Goal: Task Accomplishment & Management: Manage account settings

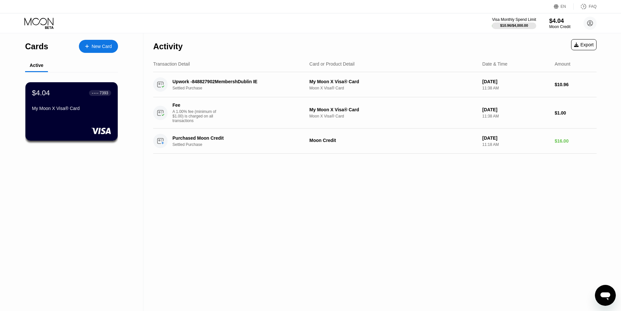
click at [239, 188] on div "Activity Export Transaction Detail Card or Product Detail Date & Time Amount Up…" at bounding box center [374, 171] width 463 height 277
click at [587, 23] on icon at bounding box center [589, 23] width 13 height 13
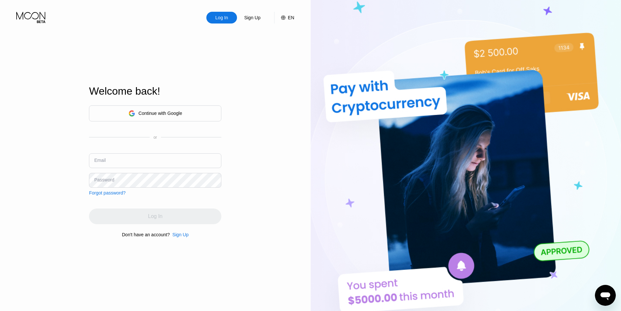
click at [198, 161] on input "text" at bounding box center [155, 160] width 132 height 15
click at [168, 114] on div "Continue with Google" at bounding box center [160, 112] width 44 height 5
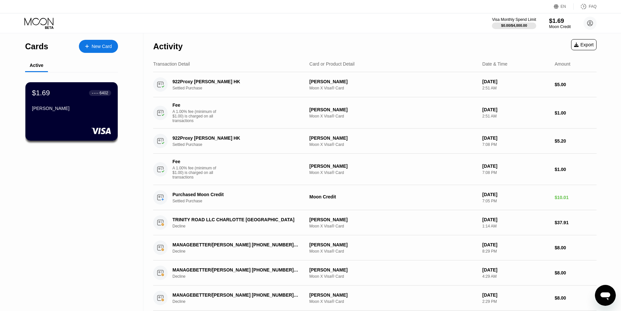
click at [561, 25] on div "Moon Credit" at bounding box center [560, 26] width 22 height 5
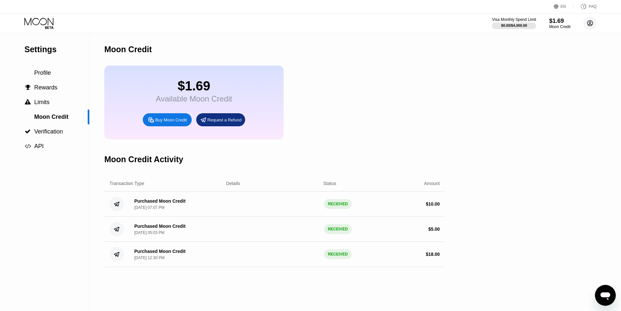
click at [595, 19] on icon at bounding box center [589, 23] width 13 height 13
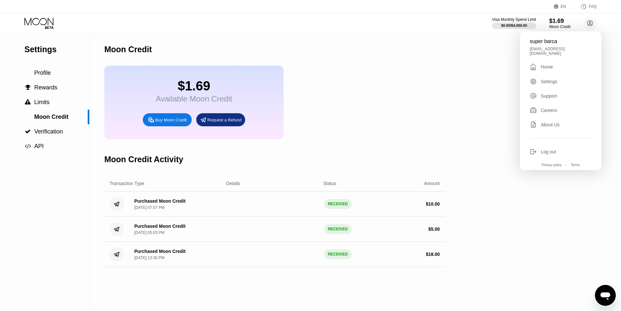
click at [315, 101] on div "$1.69 Available Moon Credit Buy Moon Credit Request a Refund" at bounding box center [274, 103] width 341 height 74
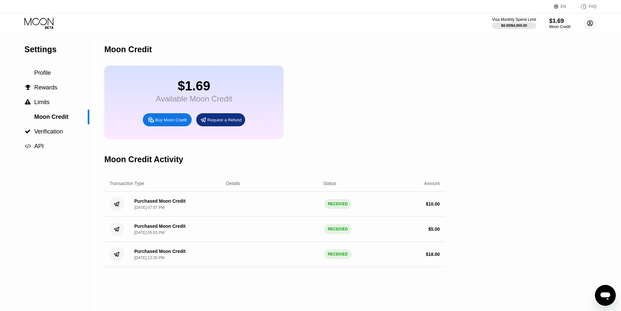
click at [588, 26] on circle at bounding box center [589, 23] width 13 height 13
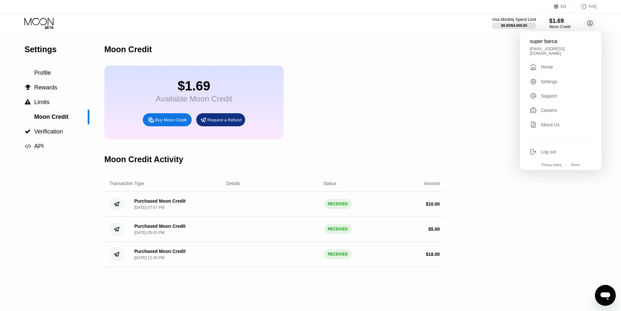
click at [539, 151] on div "Log out" at bounding box center [561, 151] width 62 height 7
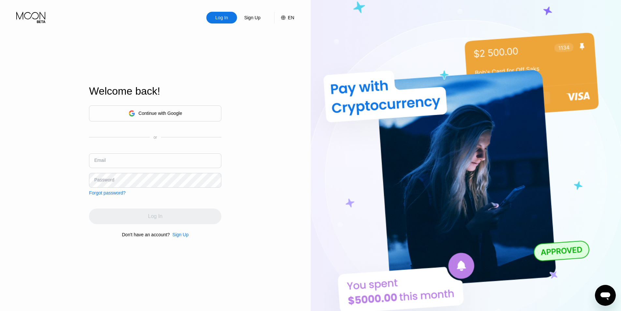
drag, startPoint x: 170, startPoint y: 146, endPoint x: 163, endPoint y: 159, distance: 14.6
click at [168, 149] on div "Continue with Google or Email Password Forgot password?" at bounding box center [155, 150] width 132 height 90
click at [163, 159] on input "text" at bounding box center [155, 160] width 132 height 15
click at [160, 167] on input "text" at bounding box center [155, 160] width 132 height 15
click at [160, 163] on input "text" at bounding box center [155, 160] width 132 height 15
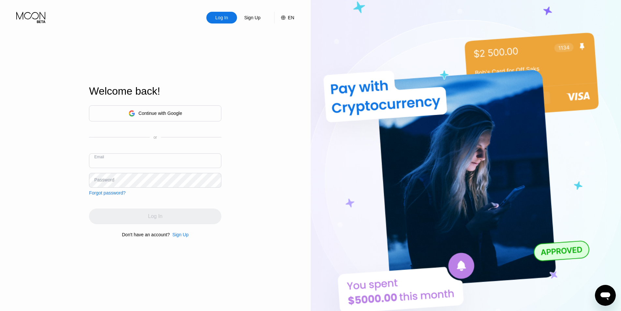
click at [160, 163] on input "text" at bounding box center [155, 160] width 132 height 15
type input "mati.guru360@hotmail.com"
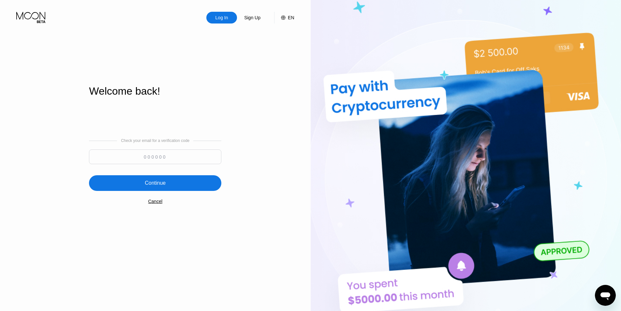
paste input "264170"
type input "264170"
click at [168, 195] on div "Check your email for a verification code 264170 Continue Cancel" at bounding box center [155, 171] width 132 height 132
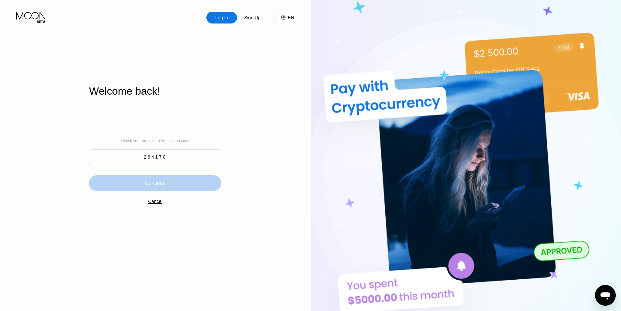
click at [171, 188] on div "Continue" at bounding box center [155, 183] width 132 height 16
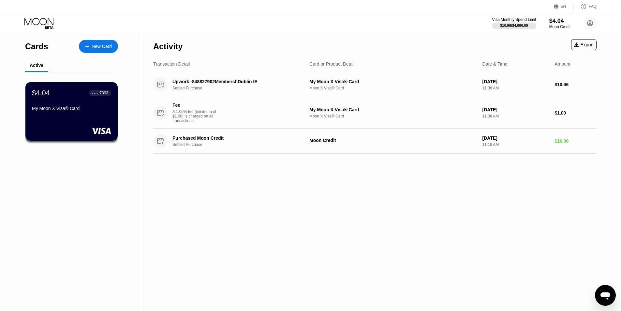
click at [106, 245] on div "Cards New Card Active $4.04 ● ● ● ● 7393 My Moon X Visa® Card" at bounding box center [71, 171] width 143 height 277
drag, startPoint x: 259, startPoint y: 252, endPoint x: 277, endPoint y: 262, distance: 20.4
click at [277, 262] on div "Activity Export Transaction Detail Card or Product Detail Date & Time Amount Up…" at bounding box center [374, 171] width 463 height 277
